Goal: Task Accomplishment & Management: Use online tool/utility

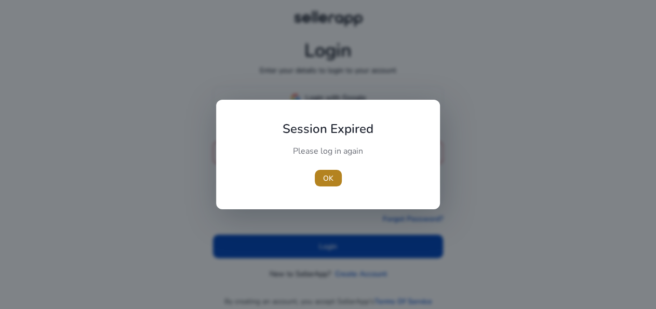
click at [327, 182] on span "OK" at bounding box center [328, 178] width 10 height 11
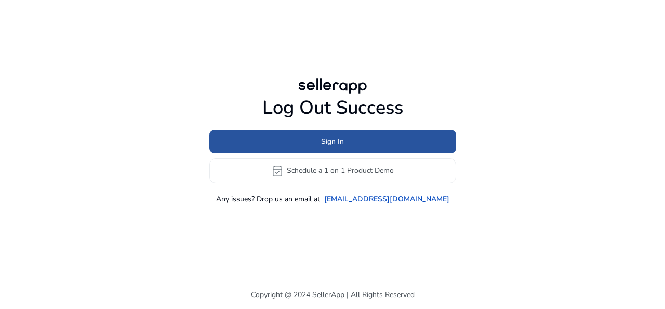
click at [372, 143] on span at bounding box center [332, 141] width 247 height 25
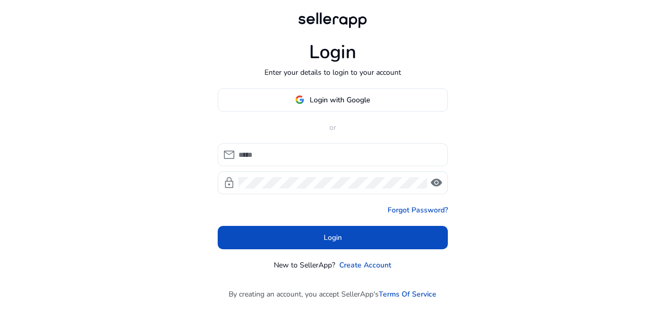
type input "**********"
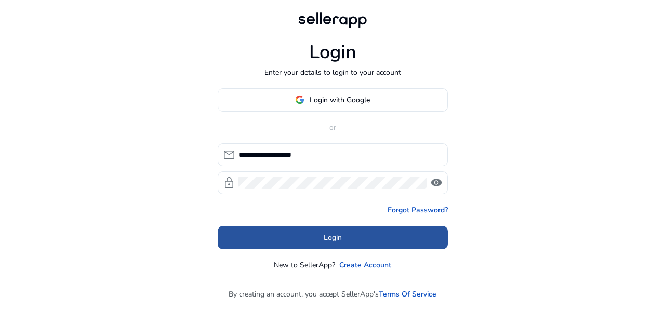
click at [339, 230] on span at bounding box center [333, 237] width 230 height 25
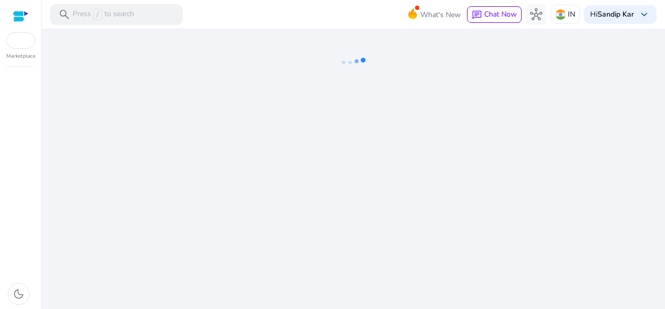
click at [302, 92] on icon at bounding box center [353, 63] width 104 height 68
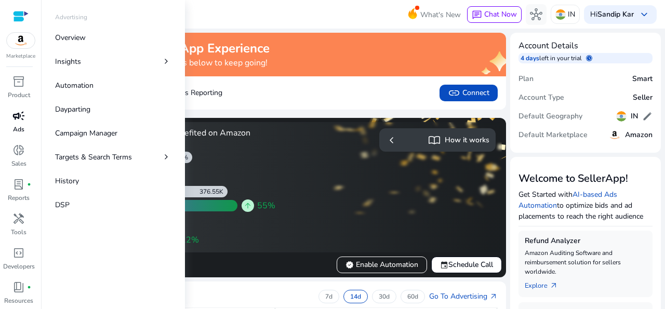
click at [17, 124] on div "campaign" at bounding box center [18, 116] width 29 height 17
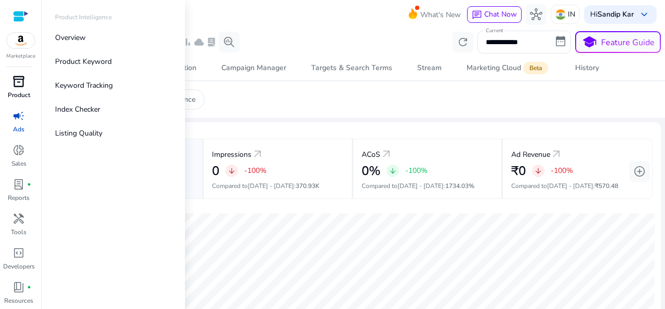
click at [21, 83] on span "inventory_2" at bounding box center [18, 81] width 12 height 12
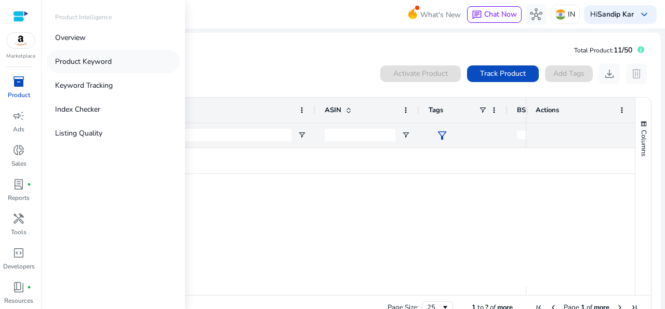
click at [69, 60] on p "Product Keyword" at bounding box center [83, 61] width 57 height 11
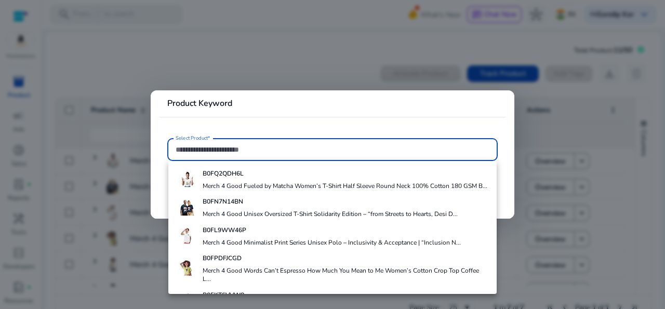
click at [442, 148] on input "Select Product*" at bounding box center [333, 149] width 314 height 11
paste input "**********"
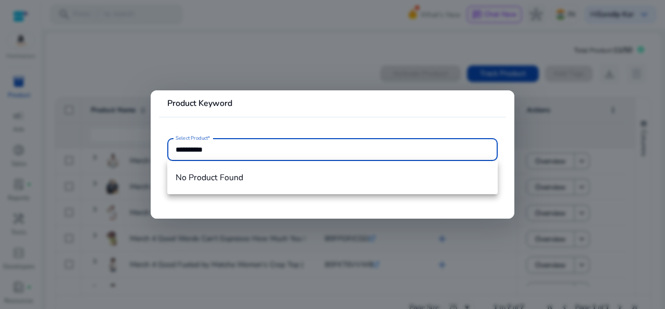
type input "**********"
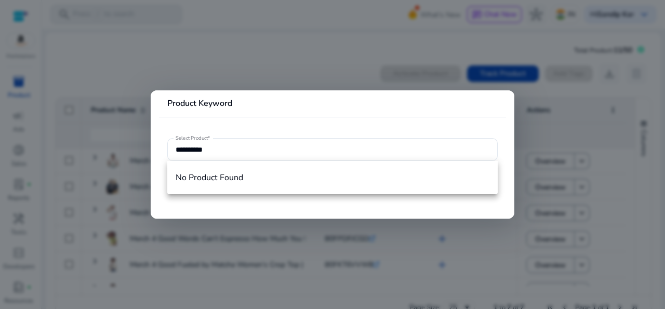
click at [474, 117] on mat-divider at bounding box center [332, 117] width 347 height 1
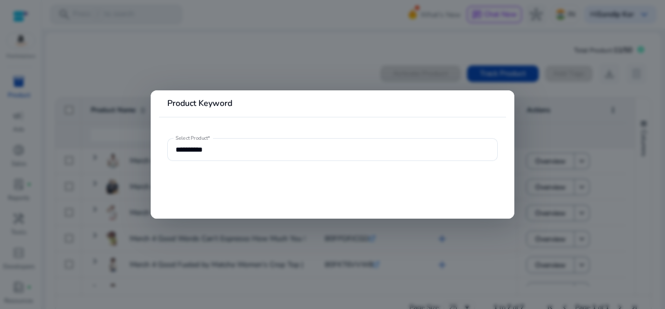
click at [539, 137] on div at bounding box center [332, 154] width 665 height 309
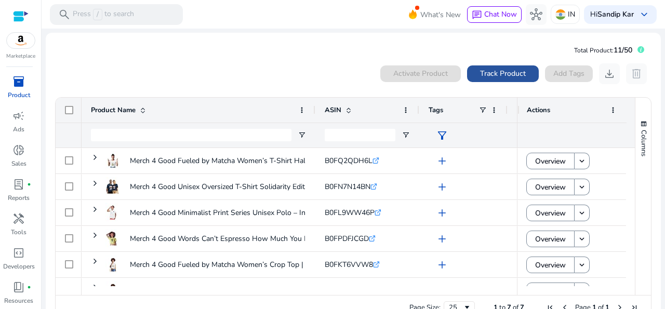
click at [509, 78] on span "Track Product" at bounding box center [503, 73] width 46 height 11
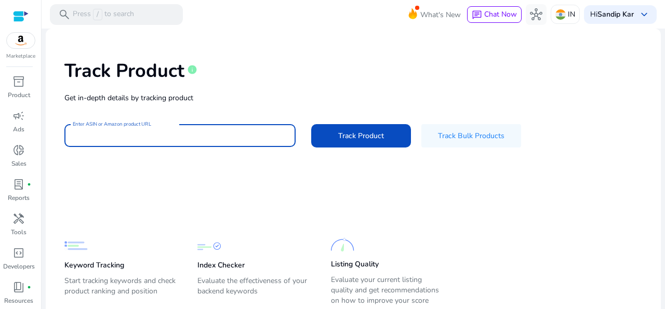
click at [189, 134] on input "Enter ASIN or Amazon product URL" at bounding box center [180, 135] width 215 height 11
paste input "**********"
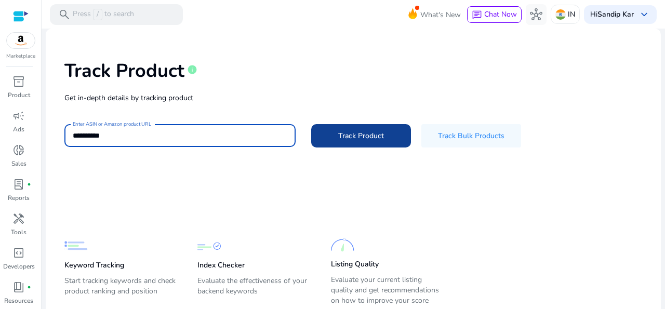
type input "**********"
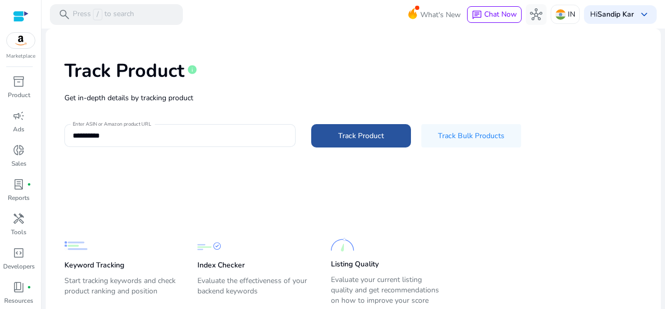
click at [356, 136] on span "Track Product" at bounding box center [361, 135] width 46 height 11
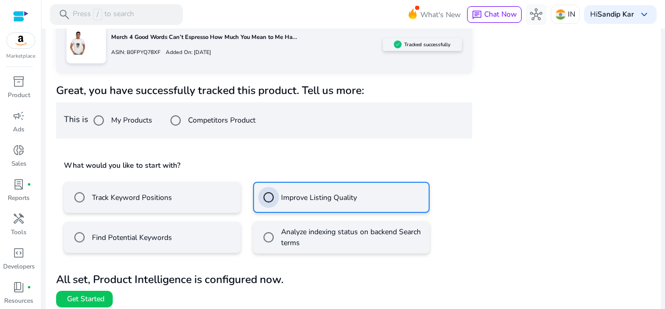
scroll to position [159, 0]
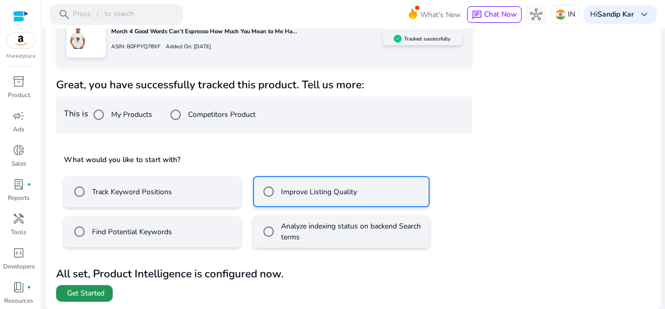
click at [94, 297] on span "Get Started" at bounding box center [85, 293] width 37 height 10
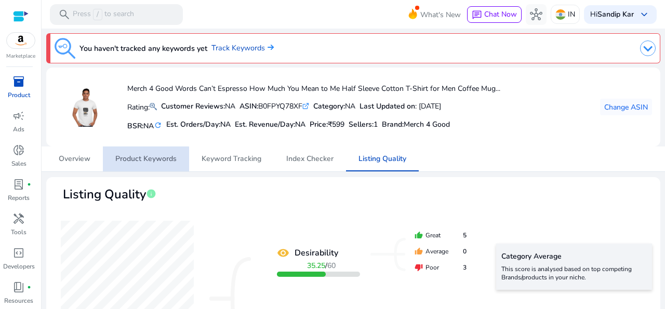
click at [145, 161] on span "Product Keywords" at bounding box center [145, 158] width 61 height 7
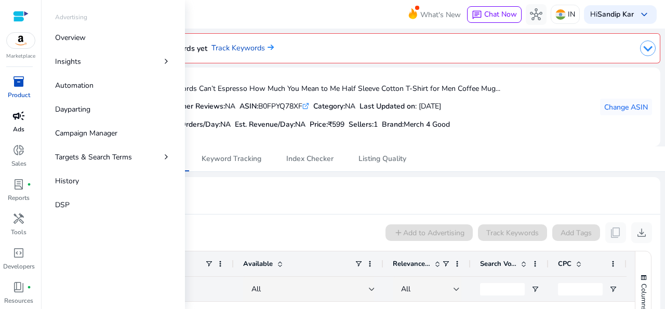
click at [16, 124] on div "campaign" at bounding box center [18, 116] width 29 height 17
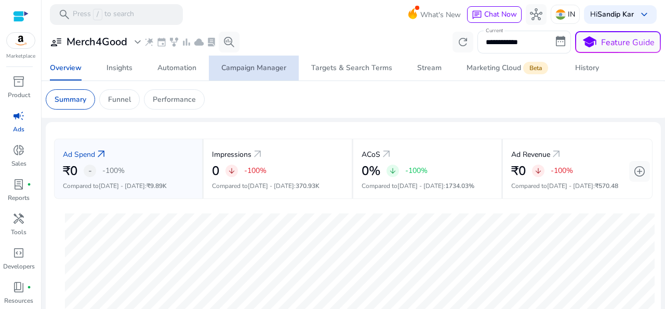
click at [259, 67] on div "Campaign Manager" at bounding box center [253, 67] width 65 height 7
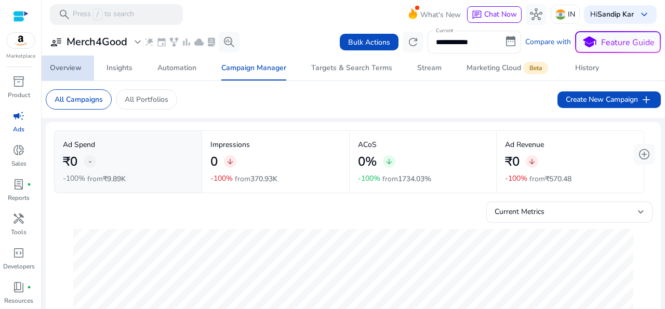
click at [64, 69] on div "Overview" at bounding box center [66, 67] width 32 height 7
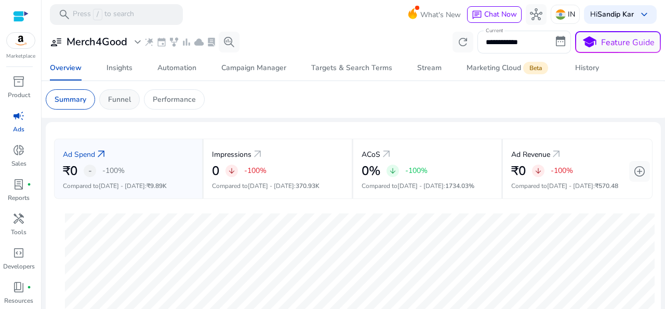
click at [115, 100] on p "Funnel" at bounding box center [119, 99] width 23 height 11
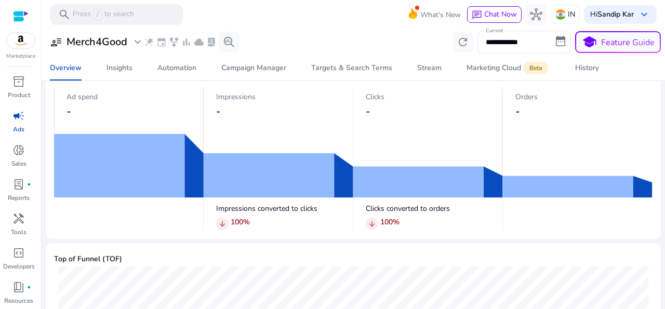
scroll to position [33, 0]
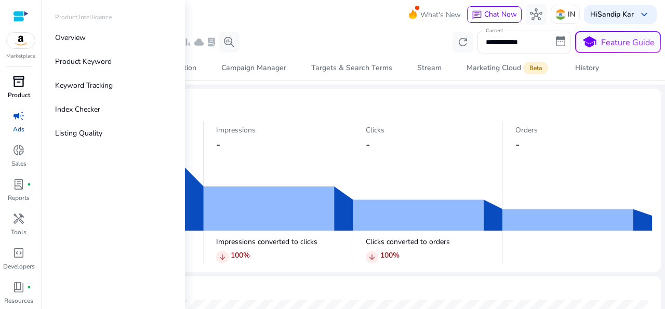
click at [18, 90] on link "inventory_2 Product" at bounding box center [18, 90] width 37 height 34
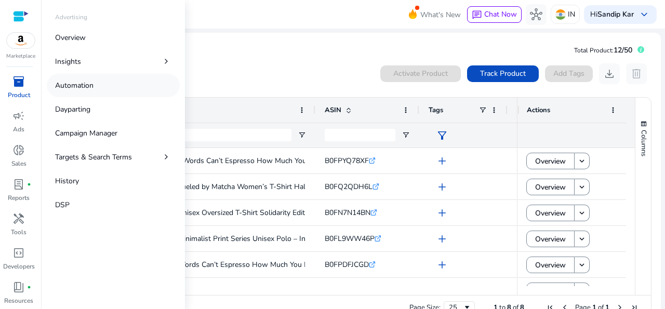
click at [72, 82] on p "Automation" at bounding box center [74, 85] width 38 height 11
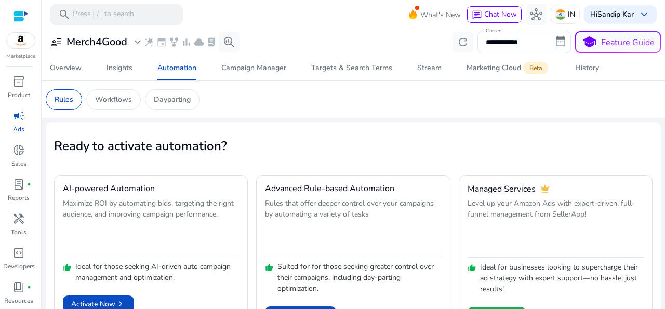
scroll to position [31, 0]
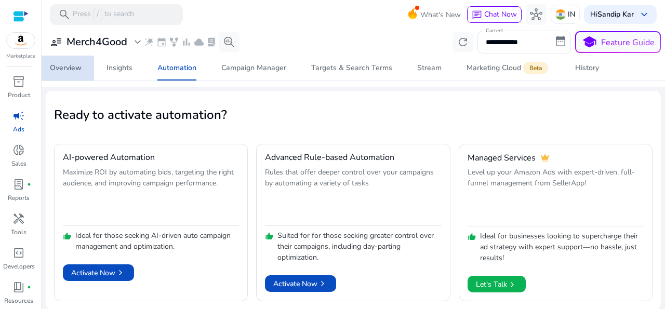
click at [70, 68] on div "Overview" at bounding box center [66, 67] width 32 height 7
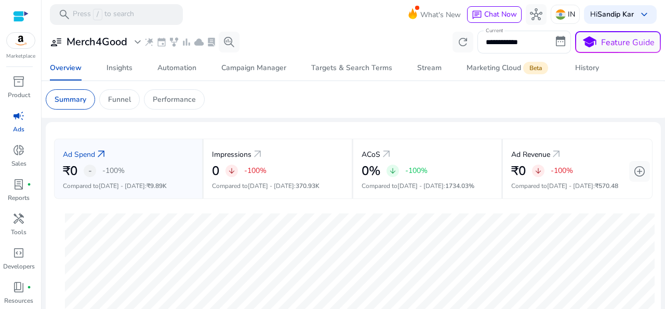
click at [16, 125] on p "Ads" at bounding box center [18, 129] width 11 height 9
